Goal: Task Accomplishment & Management: Manage account settings

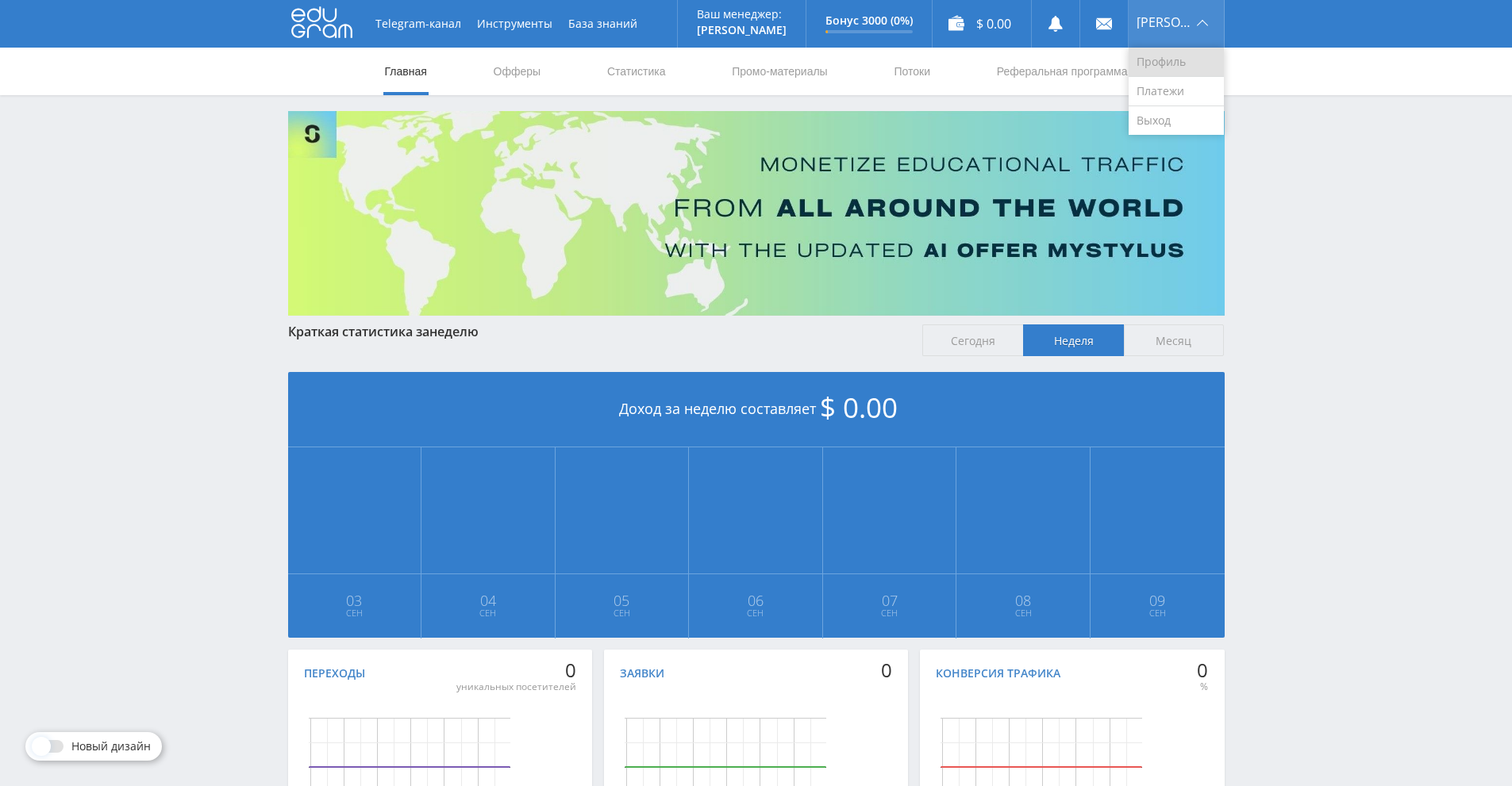
click at [1194, 56] on link "Профиль" at bounding box center [1176, 62] width 95 height 30
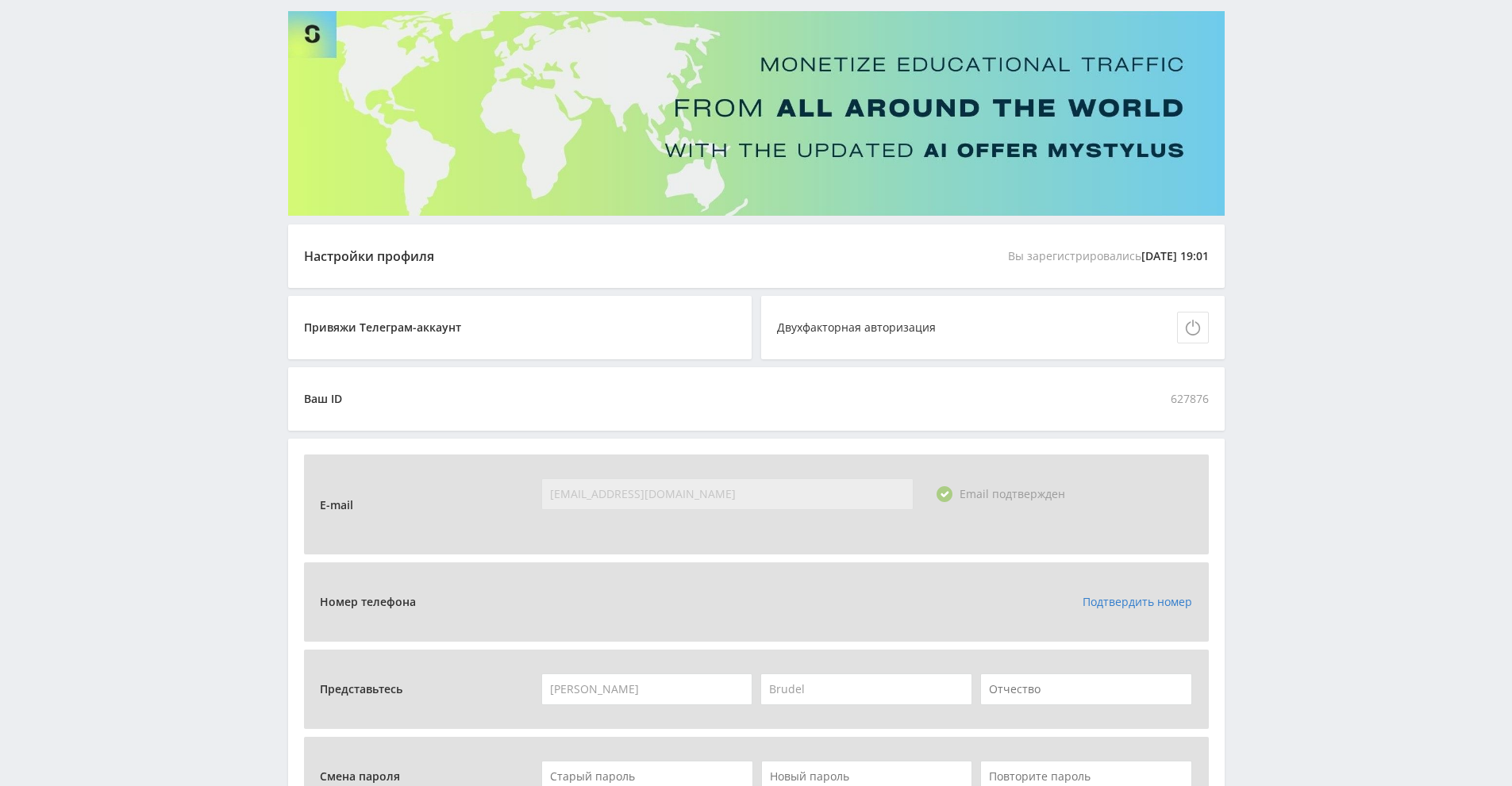
scroll to position [51, 0]
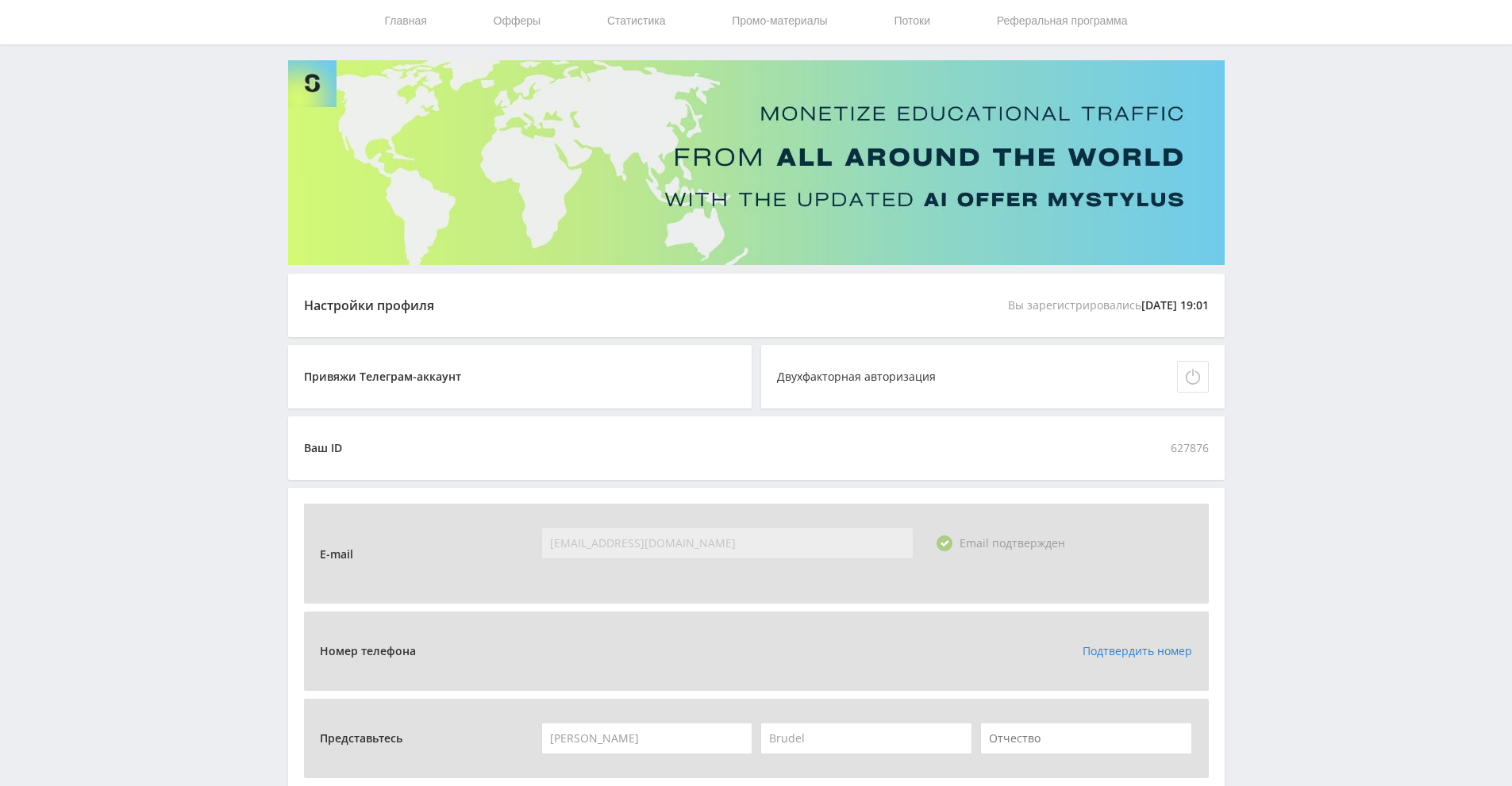
click at [1190, 377] on icon at bounding box center [1193, 377] width 16 height 16
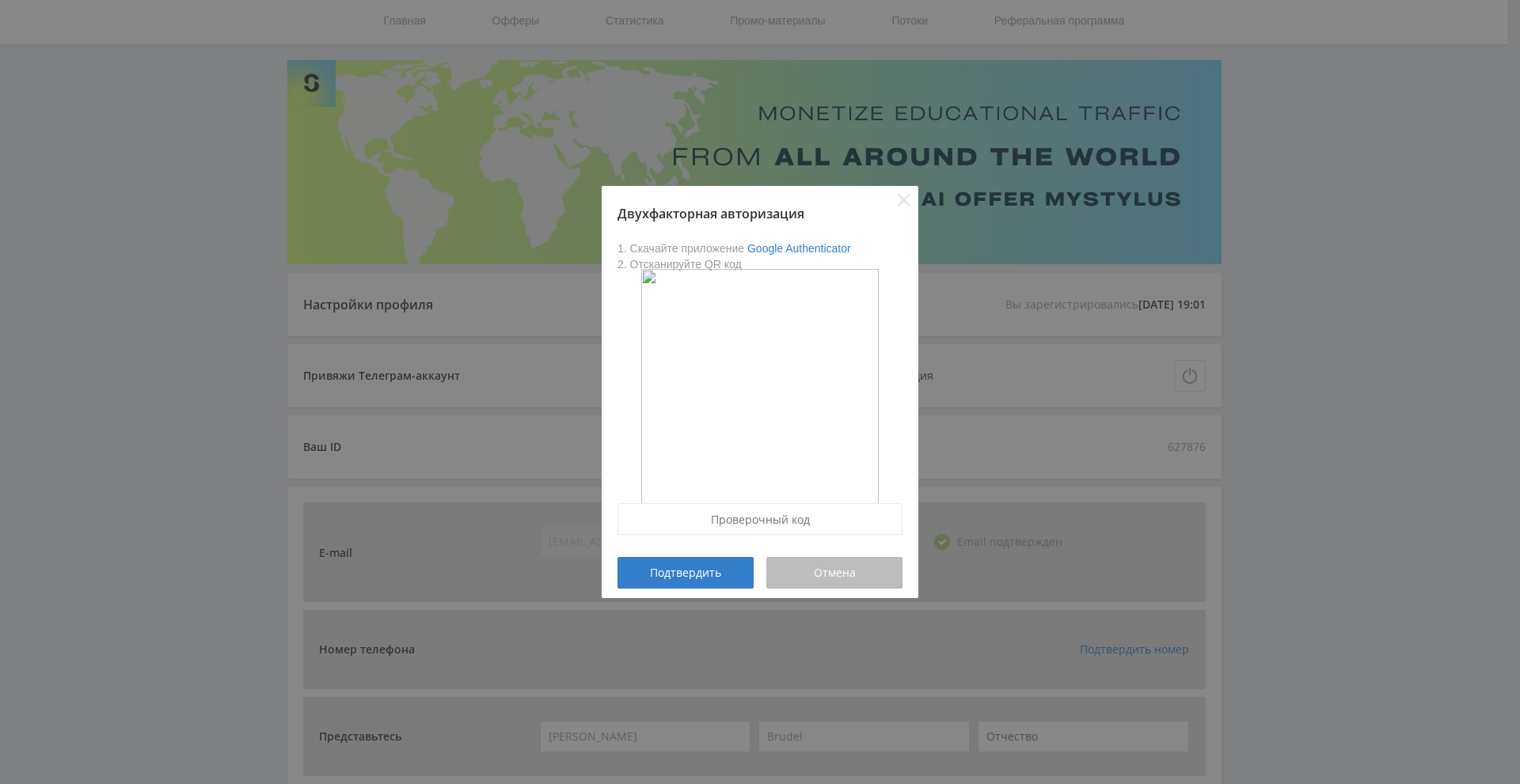
click at [871, 570] on div "Отмена" at bounding box center [834, 573] width 96 height 13
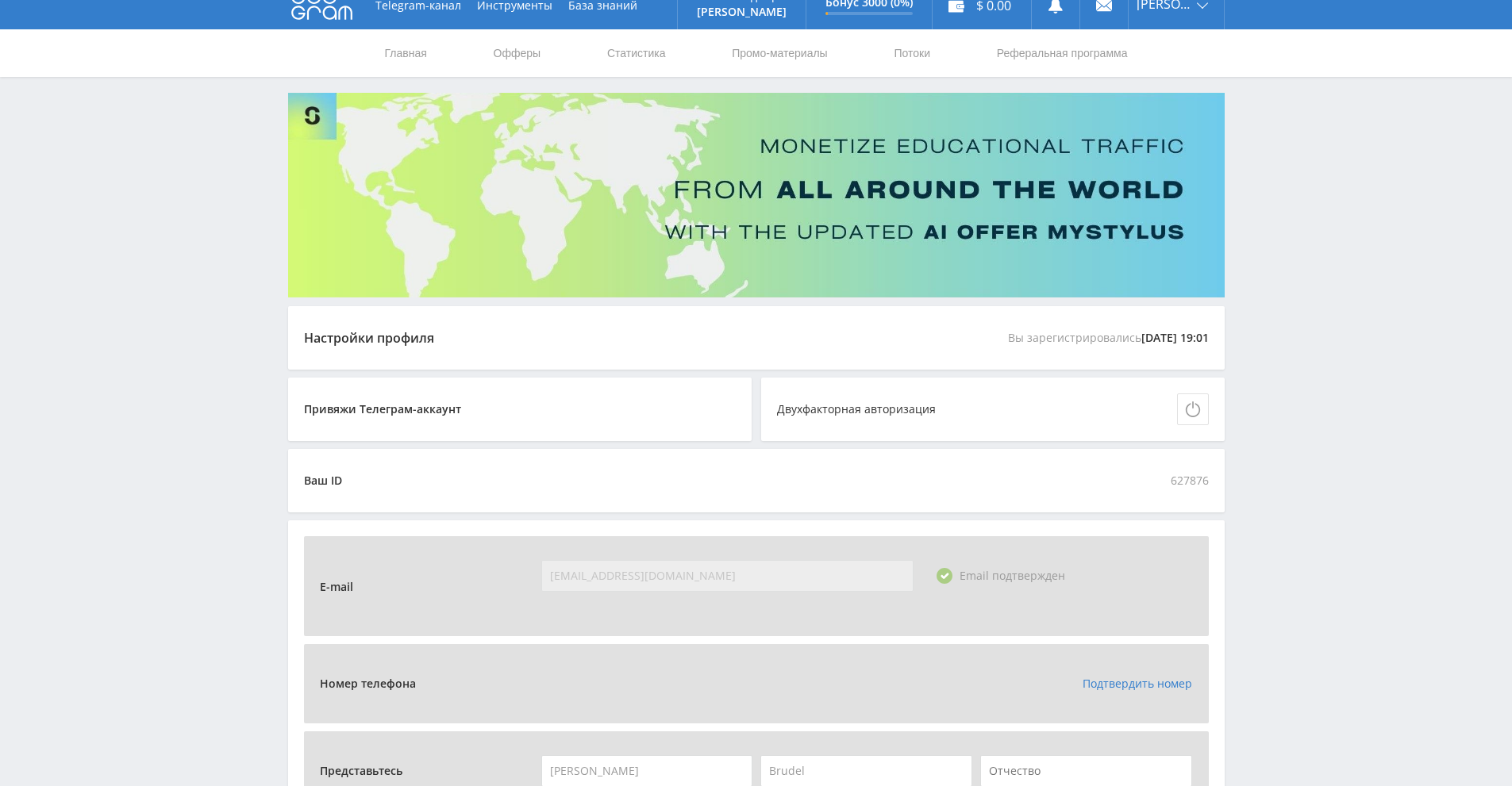
scroll to position [0, 0]
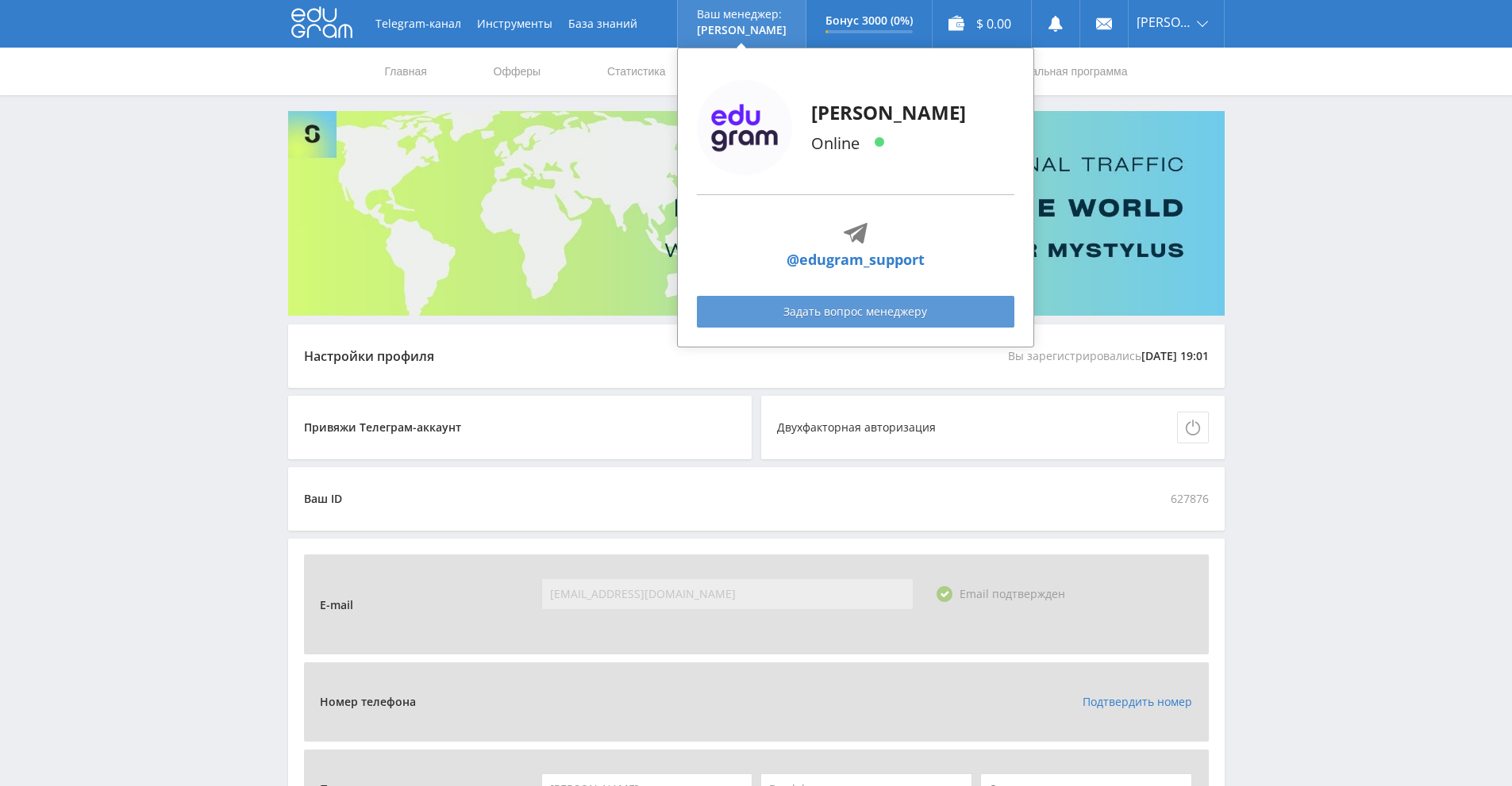
click at [906, 309] on link "Задать вопрос менеджеру" at bounding box center [855, 312] width 318 height 31
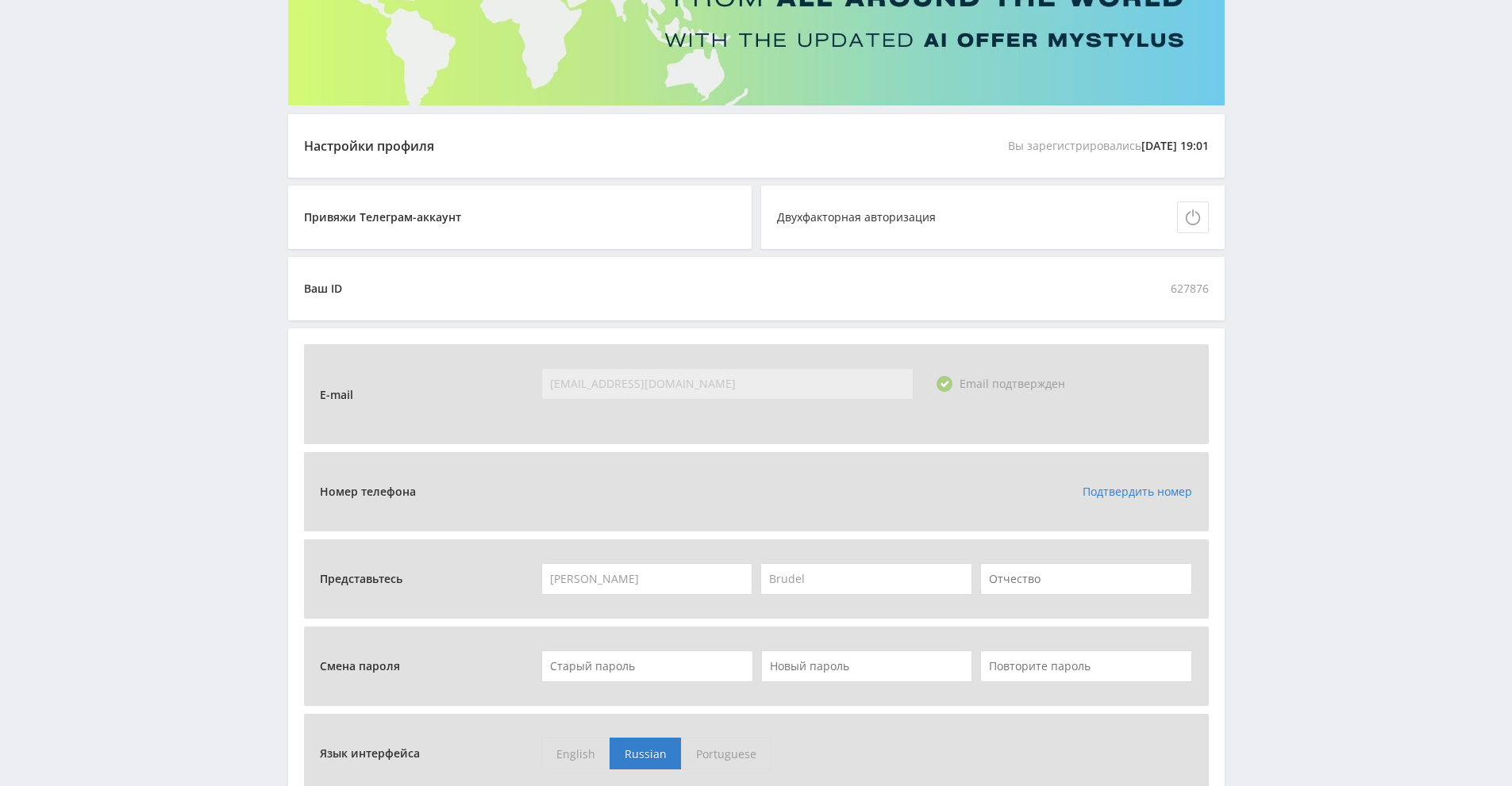
scroll to position [238, 0]
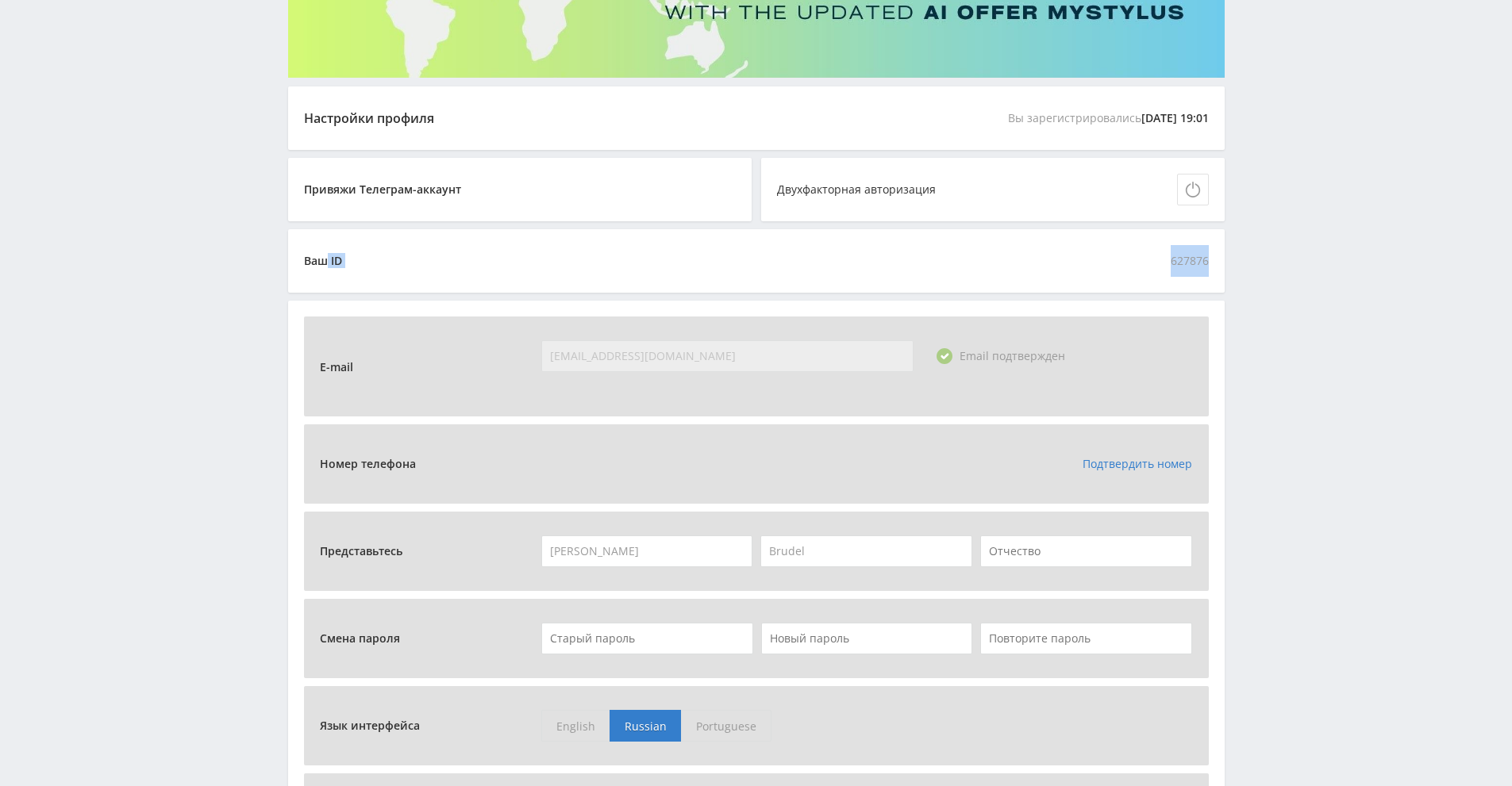
drag, startPoint x: 329, startPoint y: 261, endPoint x: 1215, endPoint y: 267, distance: 886.0
click at [1215, 267] on div "Ваш ID 627876" at bounding box center [757, 261] width 937 height 64
copy div "ID 627876"
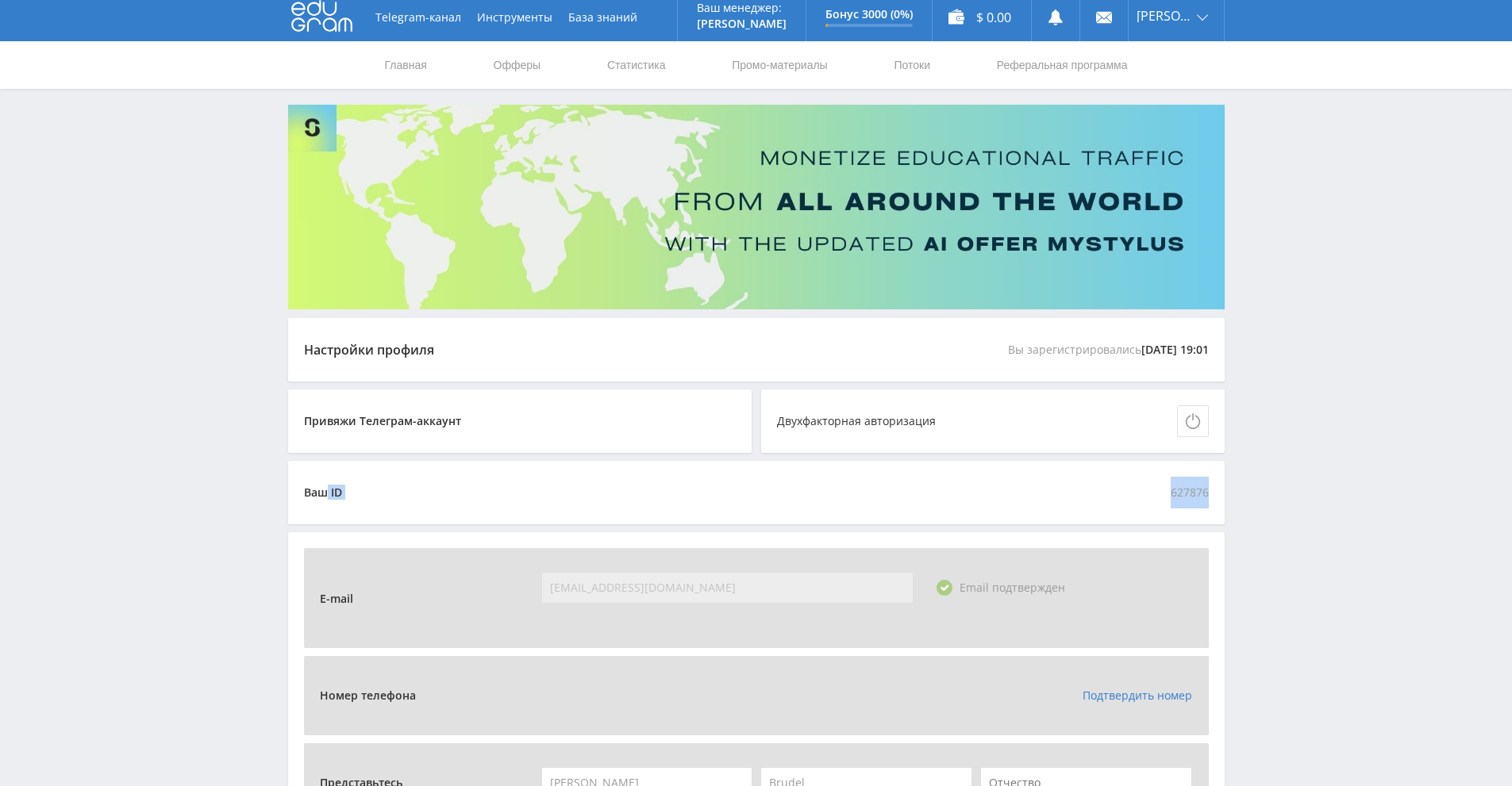
scroll to position [0, 0]
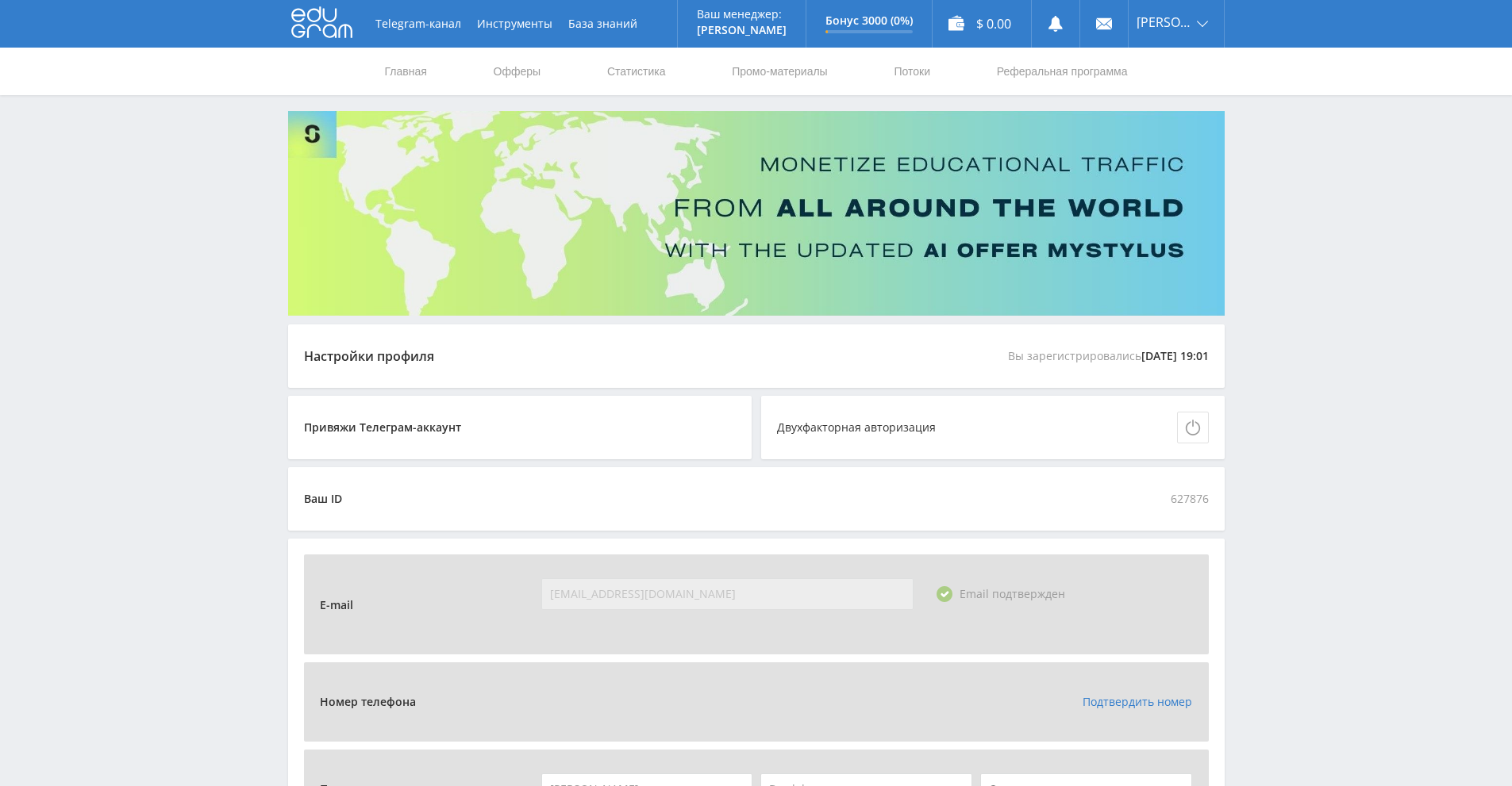
click at [543, 76] on nav "Главная Офферы Статистика Промо-материалы Потоки Реферальная программа" at bounding box center [756, 71] width 746 height 47
drag, startPoint x: 487, startPoint y: 67, endPoint x: 532, endPoint y: 73, distance: 45.4
click at [532, 73] on nav "Главная Офферы Статистика Промо-материалы Потоки Реферальная программа" at bounding box center [756, 71] width 746 height 47
copy link "Оффер"
click at [513, 76] on link "Офферы" at bounding box center [518, 71] width 51 height 47
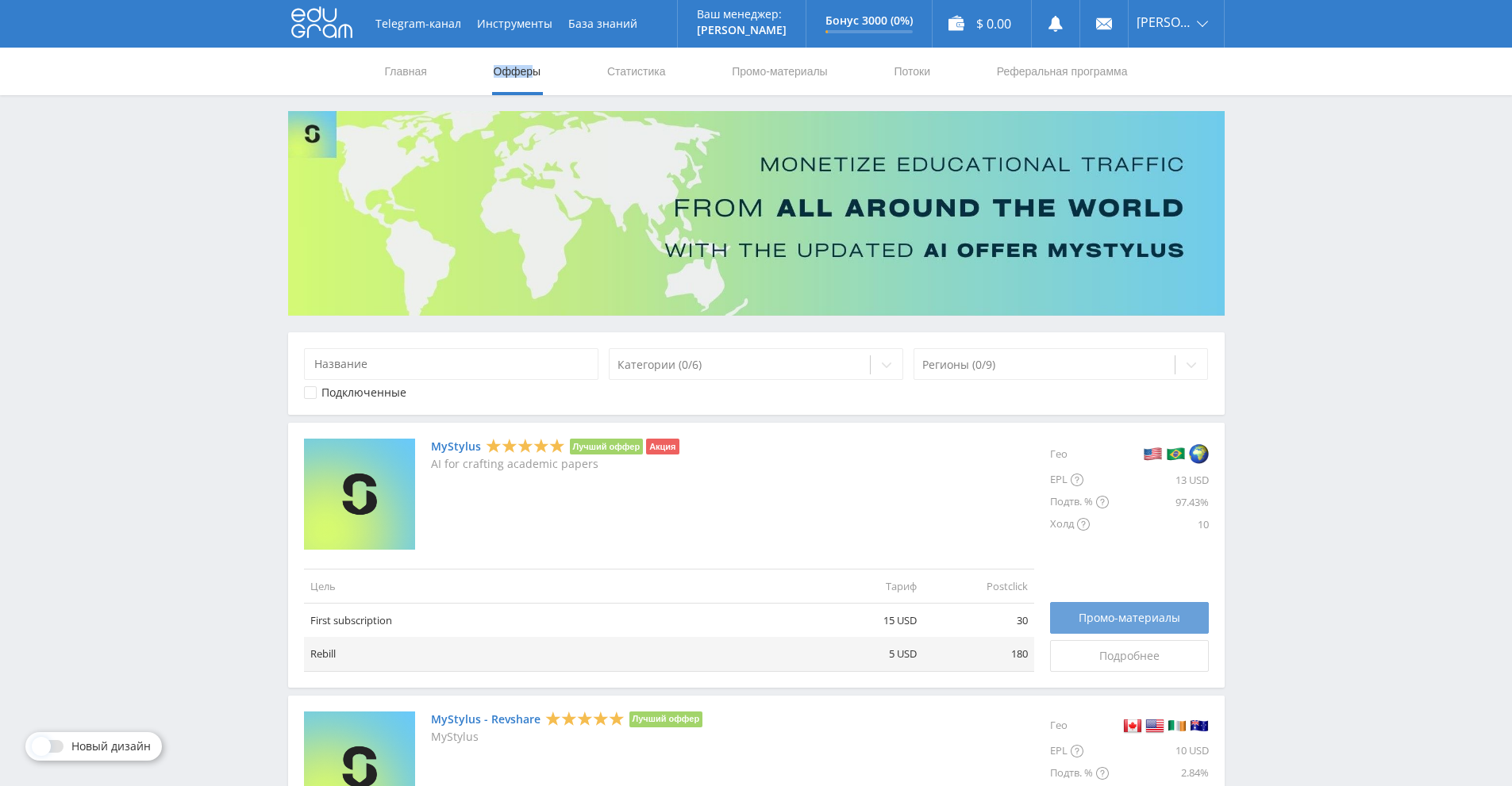
click at [1093, 618] on span "Промо-материалы" at bounding box center [1129, 618] width 101 height 13
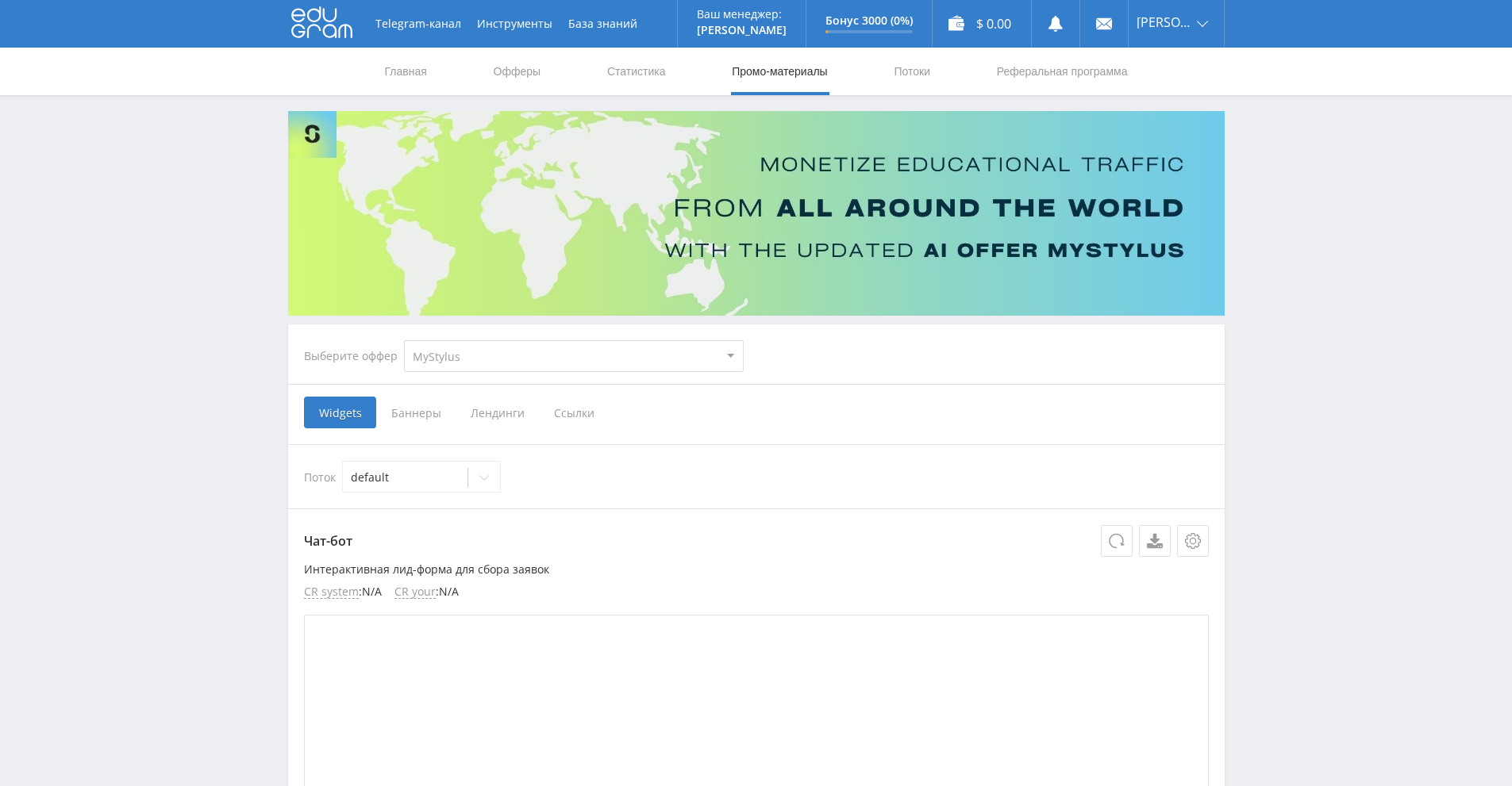
click at [423, 413] on span "Баннеры" at bounding box center [416, 412] width 80 height 31
click at [0, 0] on input "Баннеры" at bounding box center [0, 0] width 0 height 0
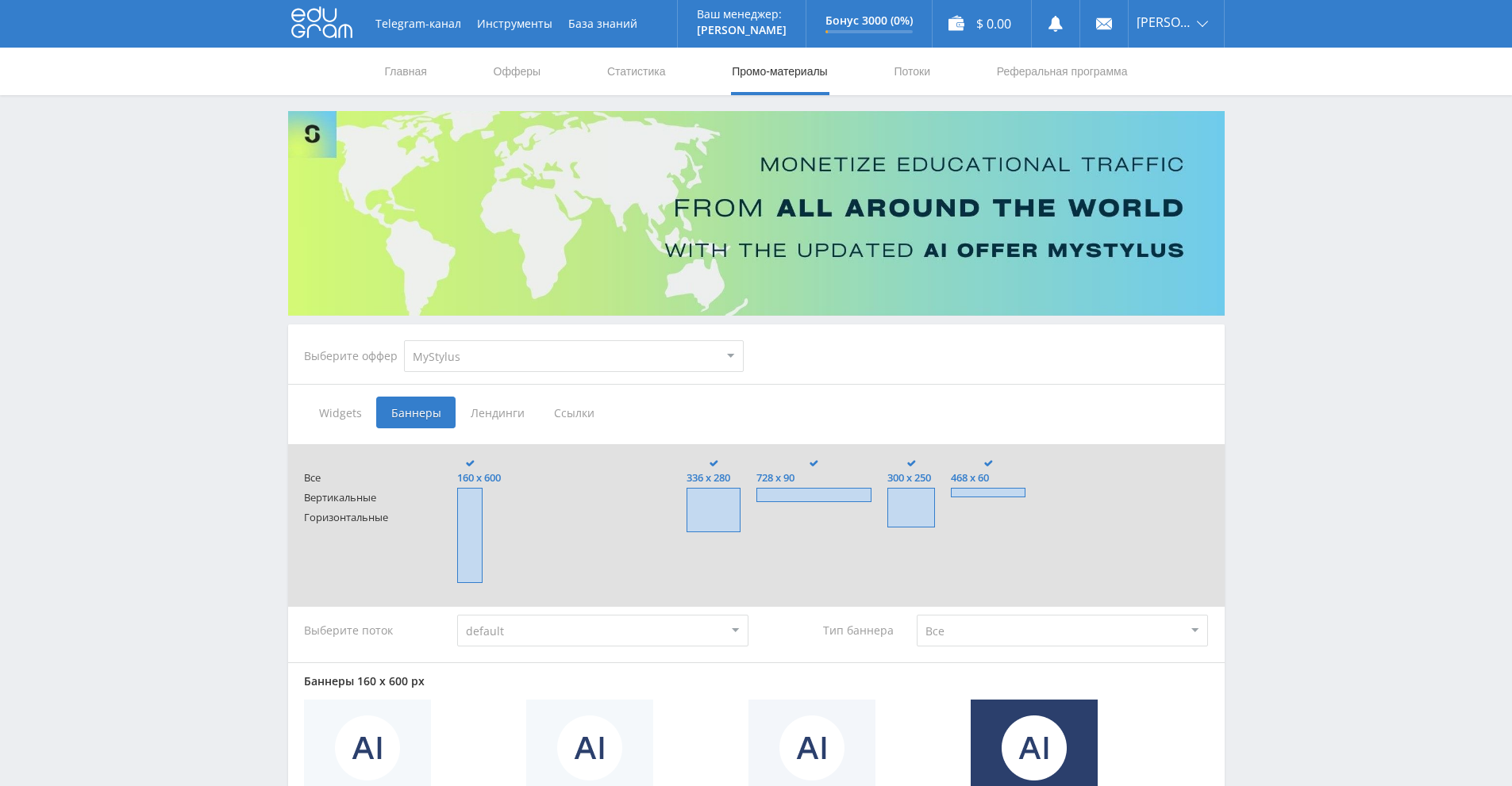
click at [494, 418] on span "Лендинги" at bounding box center [497, 412] width 83 height 31
click at [0, 0] on input "Лендинги" at bounding box center [0, 0] width 0 height 0
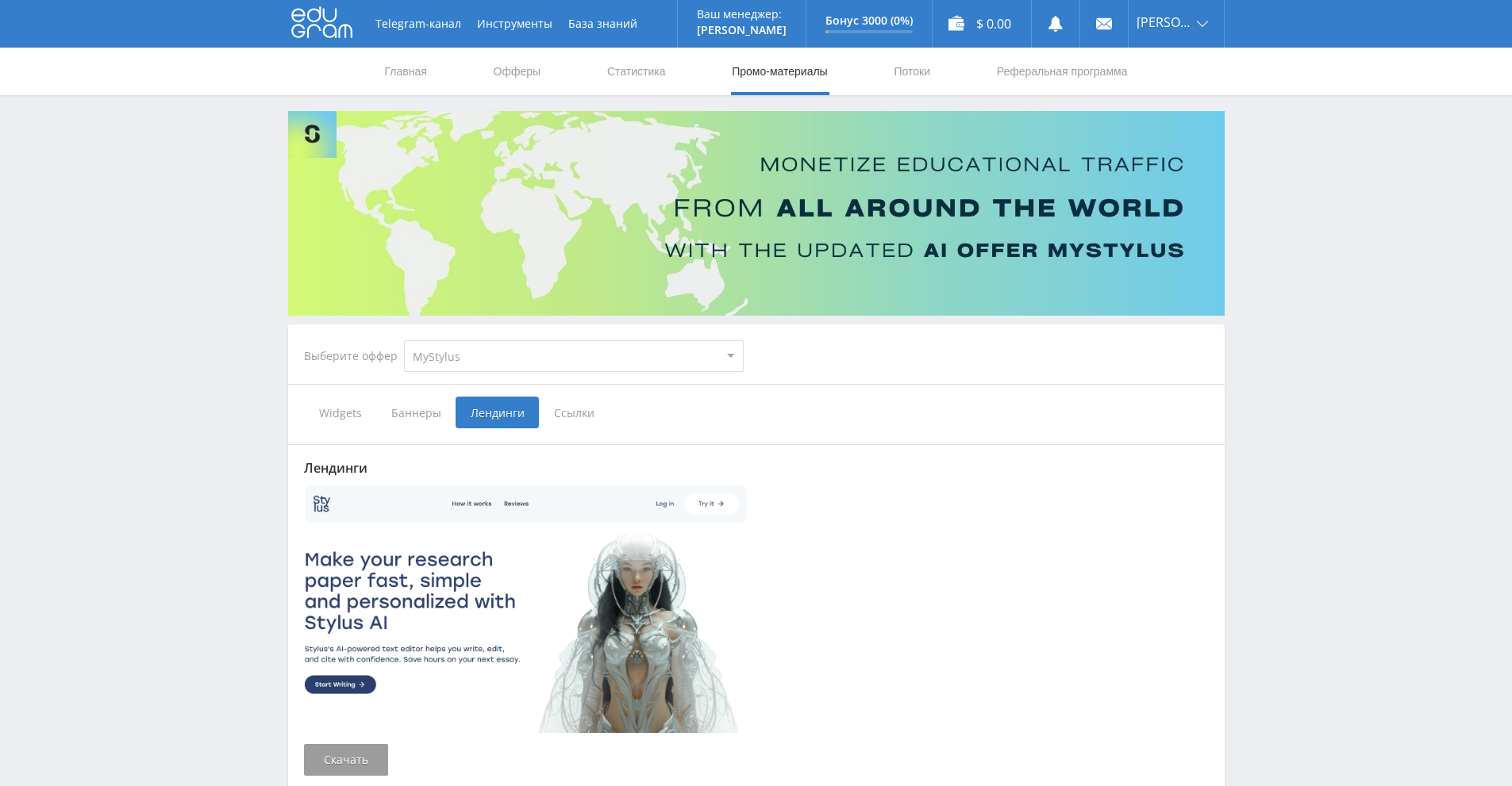
click at [581, 421] on span "Ссылки" at bounding box center [574, 412] width 71 height 31
click at [0, 0] on input "Ссылки" at bounding box center [0, 0] width 0 height 0
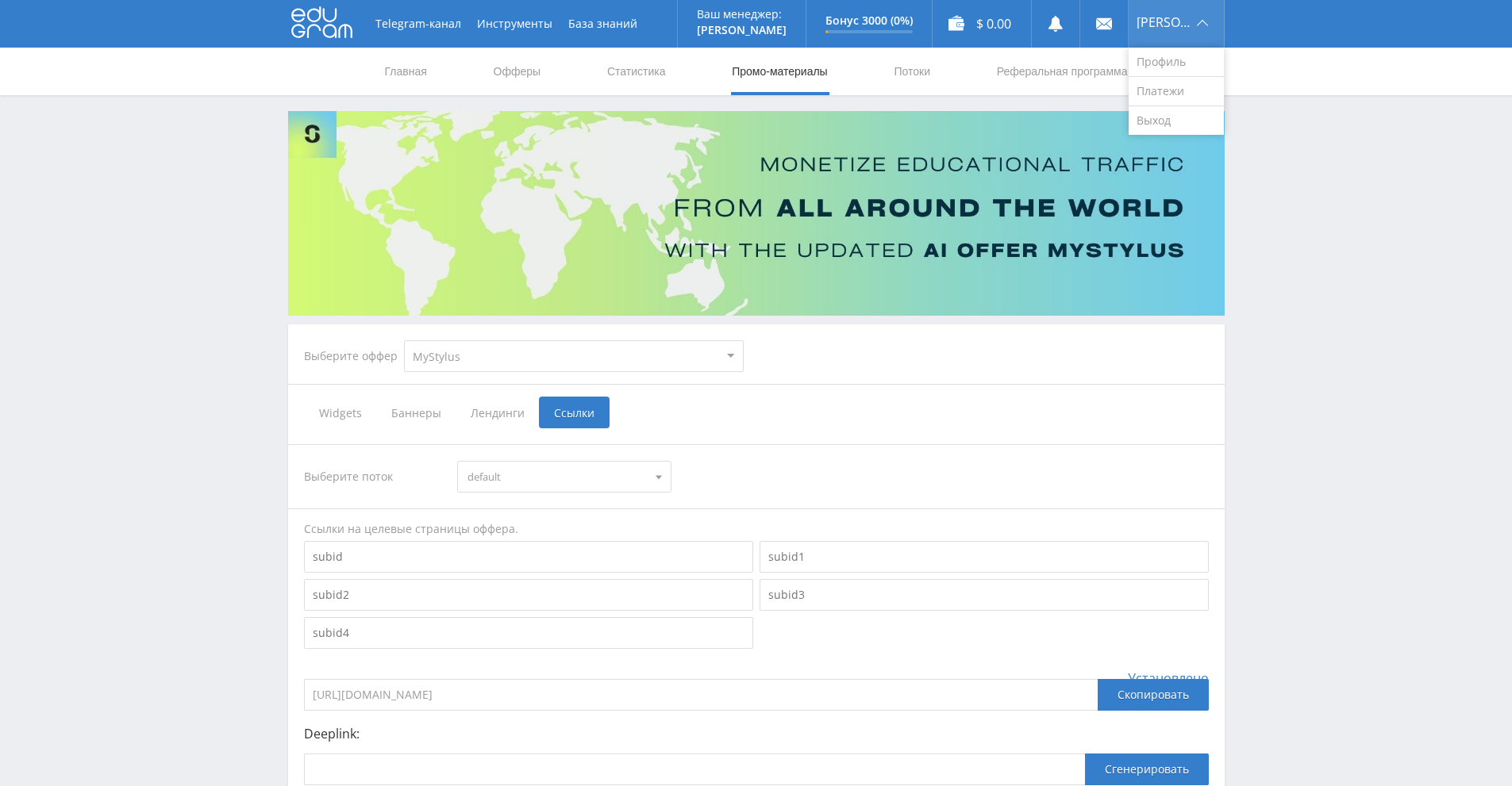
click at [1190, 24] on span "Andreas" at bounding box center [1164, 22] width 56 height 13
click at [1172, 120] on link "Выход" at bounding box center [1176, 121] width 95 height 29
